Goal: Task Accomplishment & Management: Manage account settings

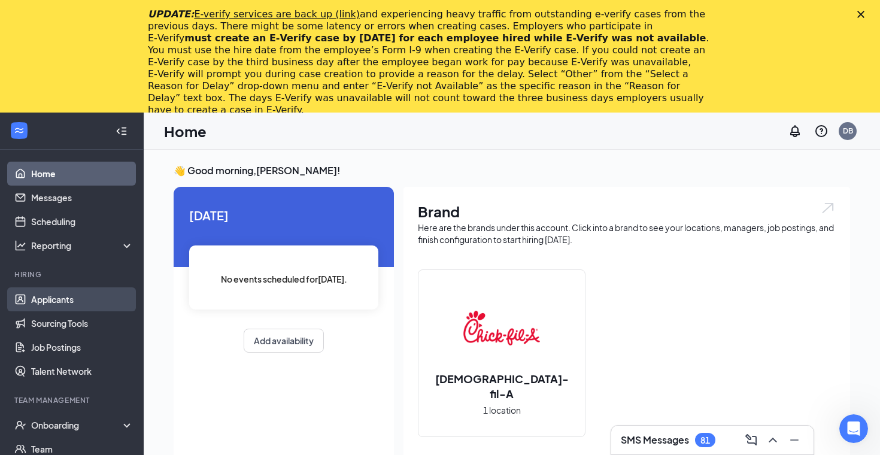
click at [74, 300] on link "Applicants" at bounding box center [82, 299] width 102 height 24
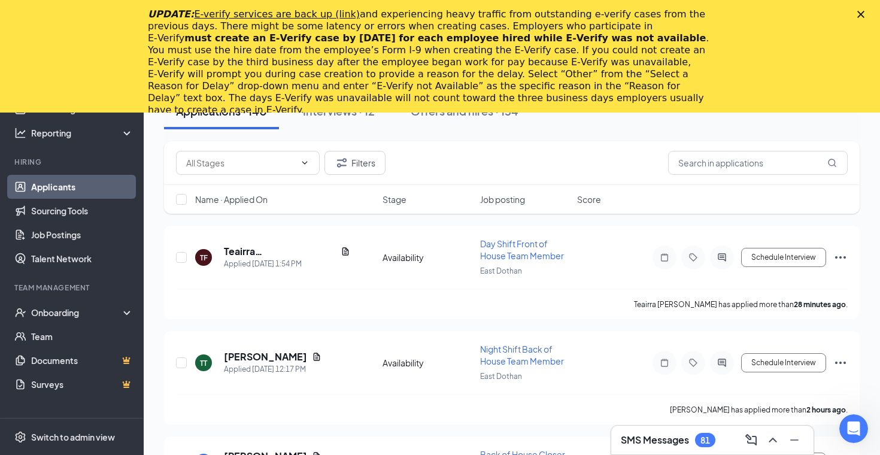
scroll to position [54, 0]
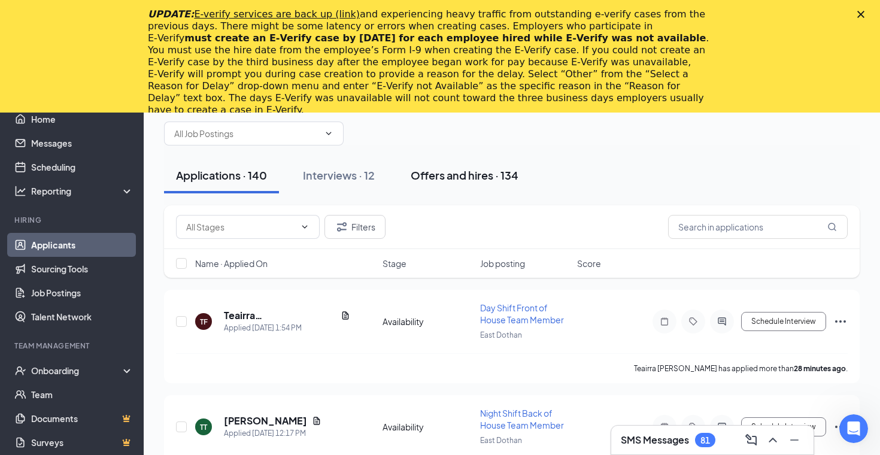
click at [457, 175] on div "Offers and hires · 134" at bounding box center [465, 175] width 108 height 15
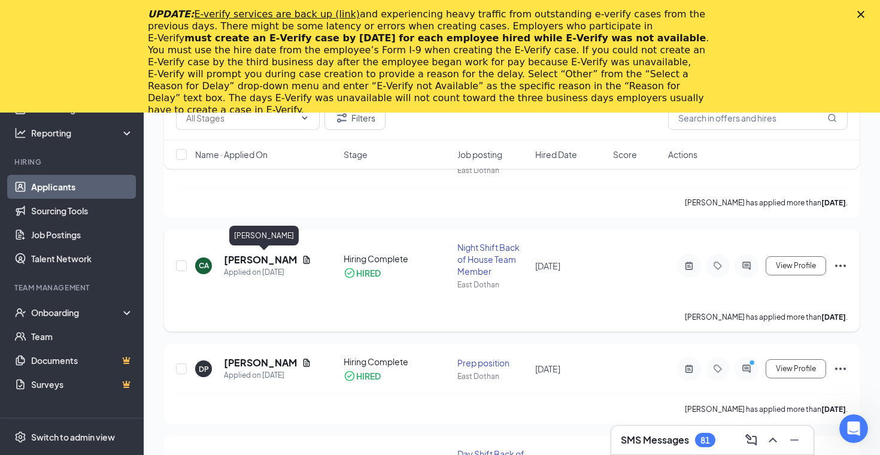
scroll to position [364, 0]
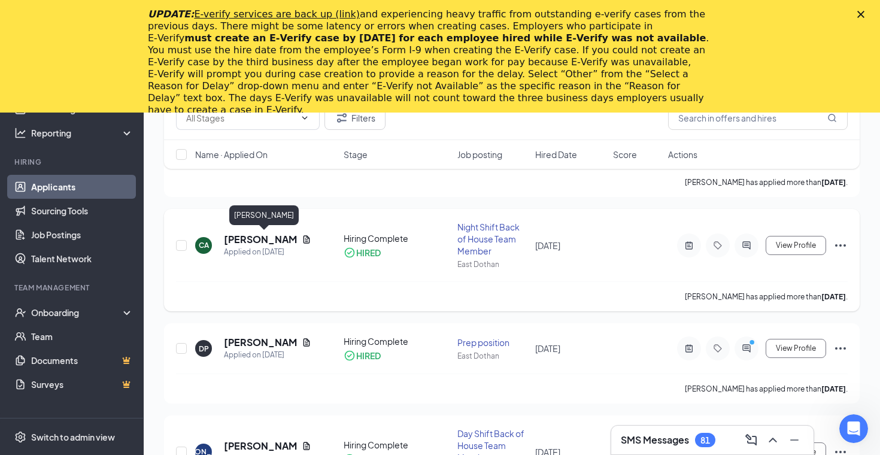
click at [257, 238] on h5 "[PERSON_NAME]" at bounding box center [260, 239] width 73 height 13
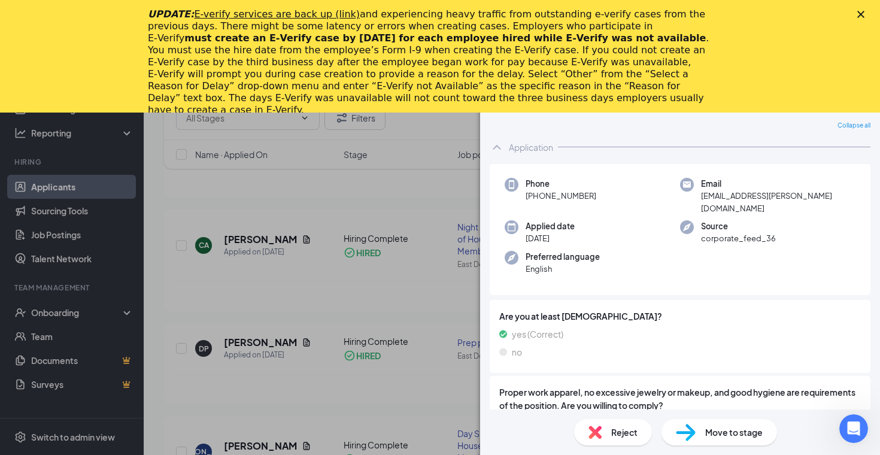
click at [864, 14] on div "Close" at bounding box center [863, 14] width 12 height 7
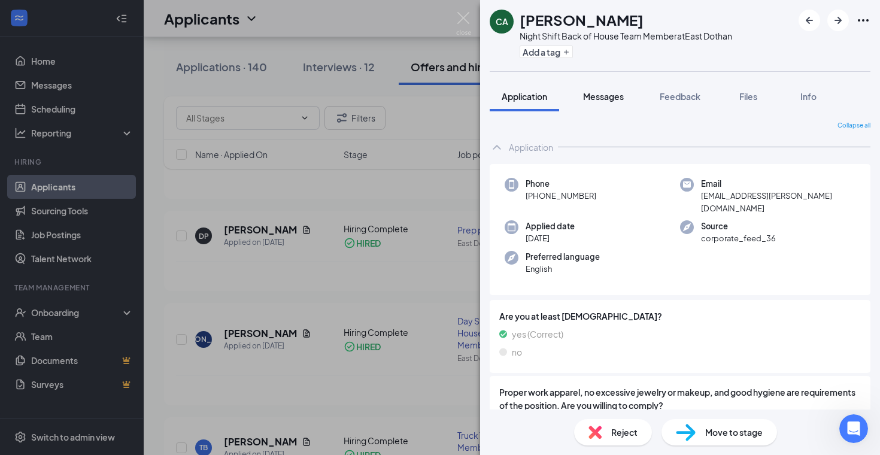
click at [619, 93] on span "Messages" at bounding box center [603, 96] width 41 height 11
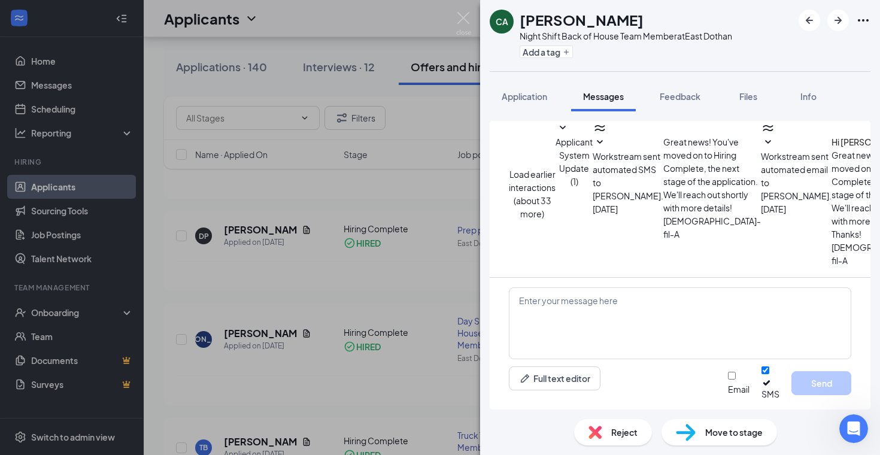
scroll to position [518, 0]
click at [466, 17] on img at bounding box center [463, 23] width 15 height 23
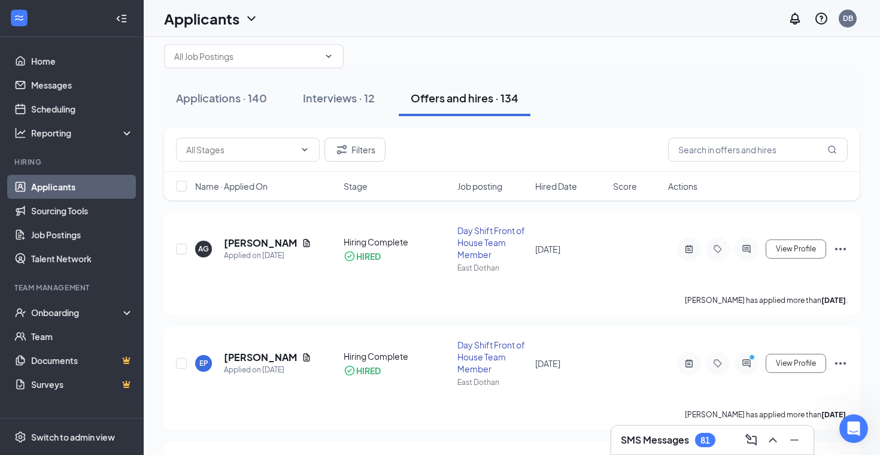
scroll to position [20, 0]
click at [354, 102] on div "Interviews · 12" at bounding box center [339, 97] width 72 height 15
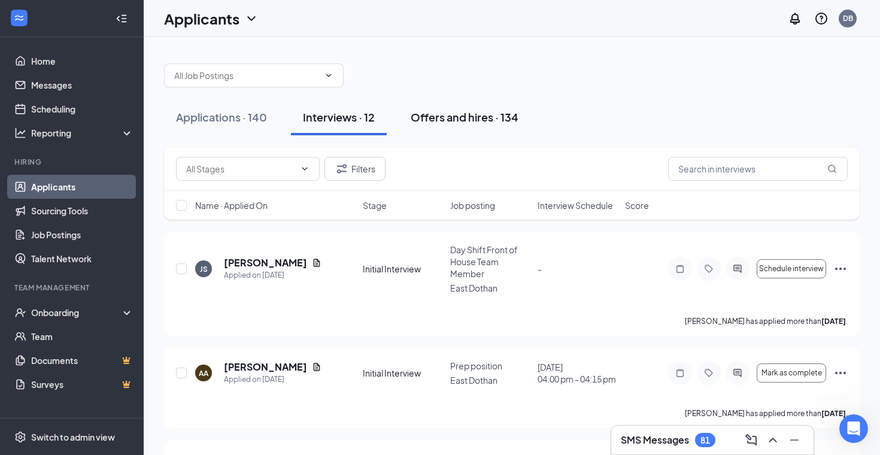
click at [464, 117] on div "Offers and hires · 134" at bounding box center [465, 117] width 108 height 15
